Goal: Find specific page/section: Find specific page/section

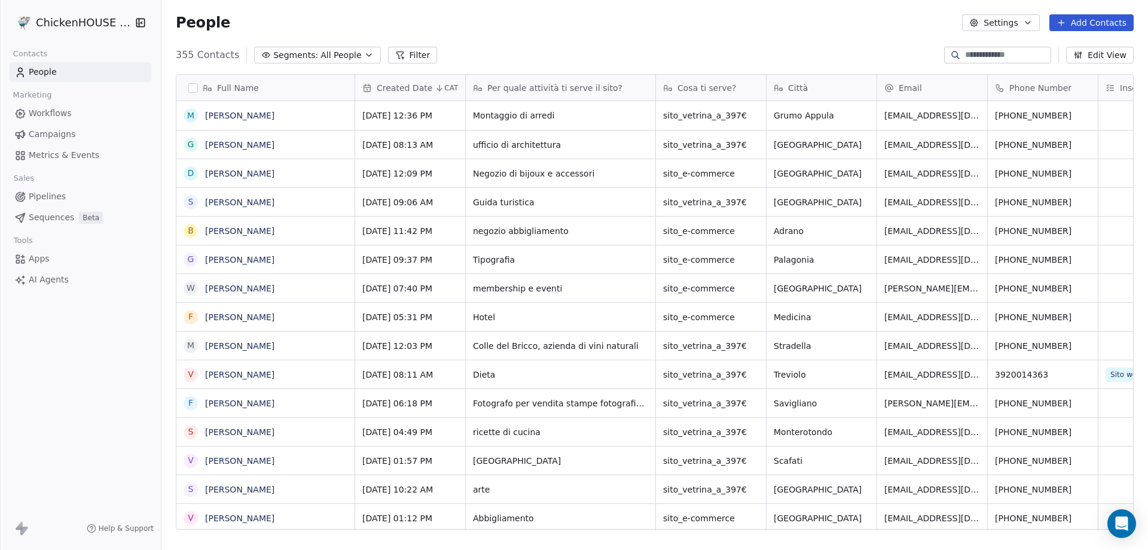
scroll to position [474, 978]
click at [225, 205] on link "[PERSON_NAME]" at bounding box center [239, 202] width 69 height 10
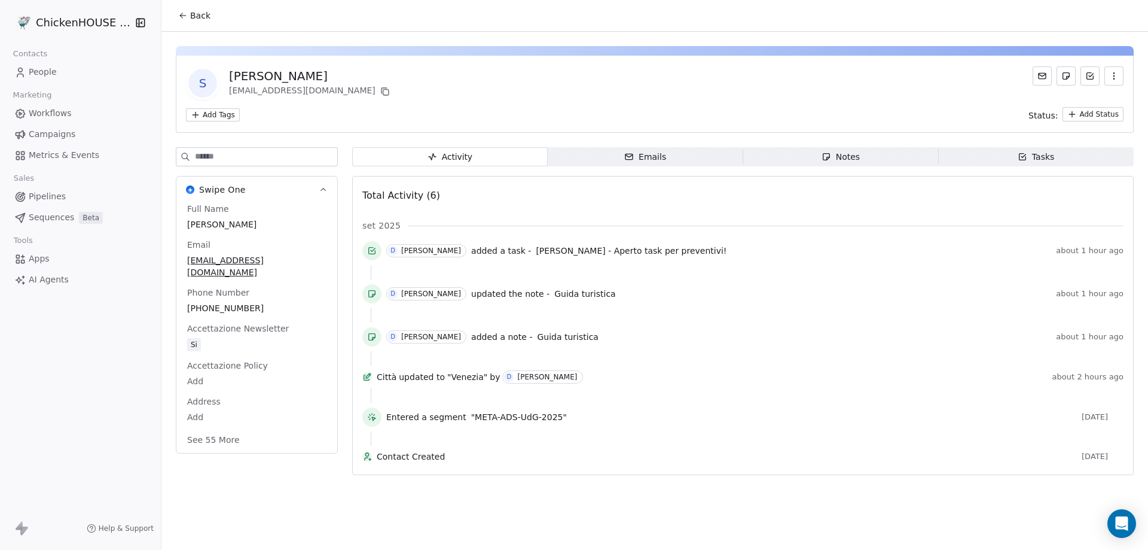
click at [831, 154] on icon "button" at bounding box center [827, 157] width 10 height 10
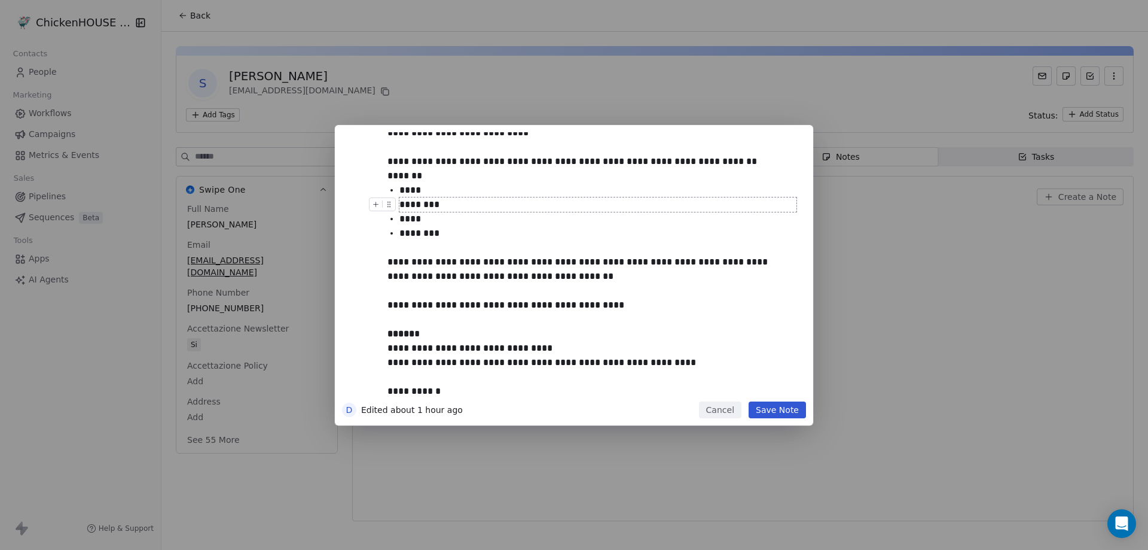
scroll to position [120, 0]
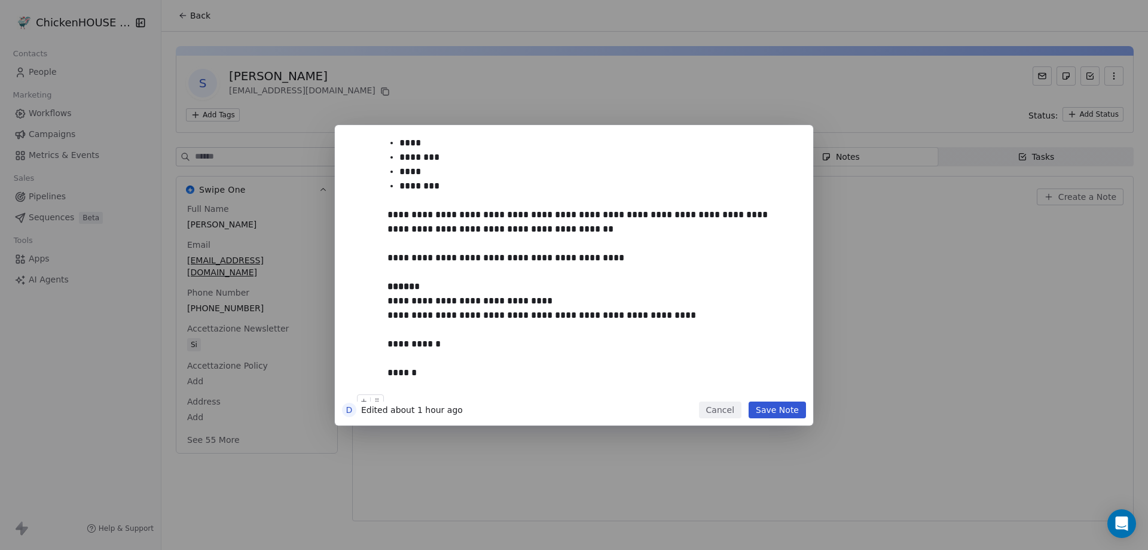
click at [730, 416] on button "Cancel" at bounding box center [720, 409] width 42 height 17
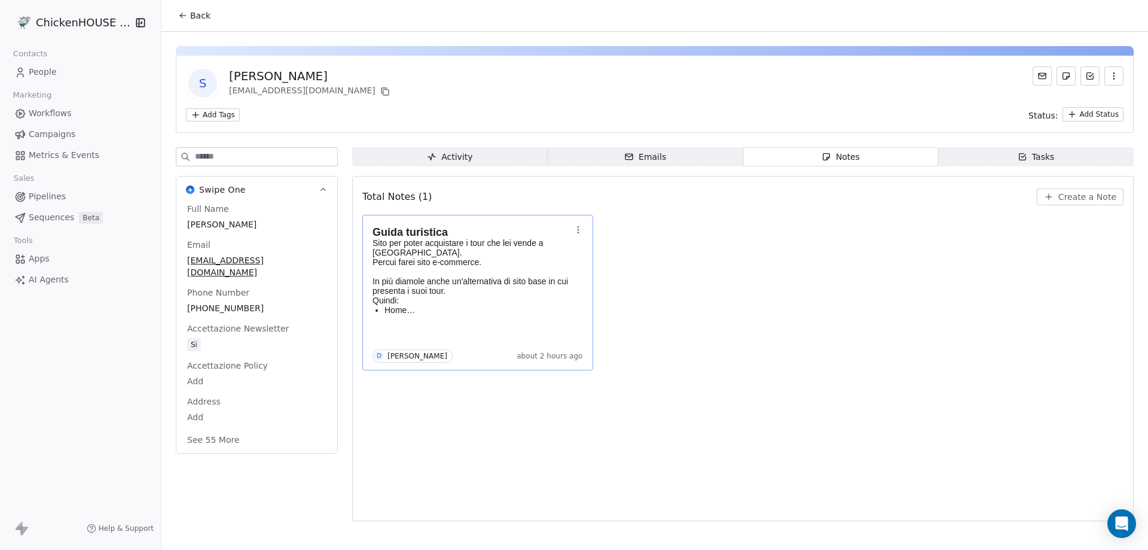
click at [46, 66] on span "People" at bounding box center [43, 72] width 28 height 13
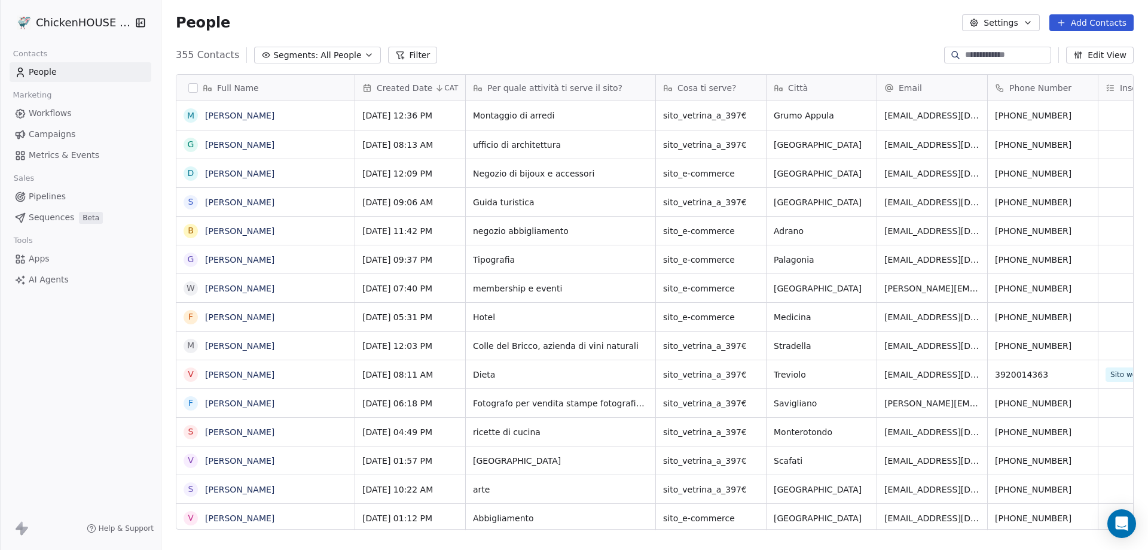
scroll to position [474, 978]
